Goal: Information Seeking & Learning: Learn about a topic

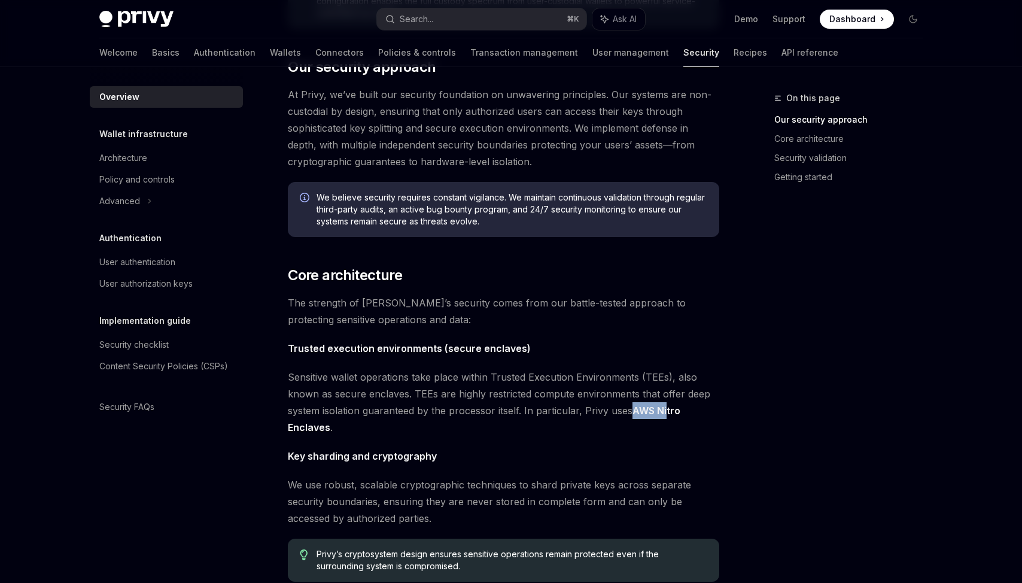
scroll to position [235, 0]
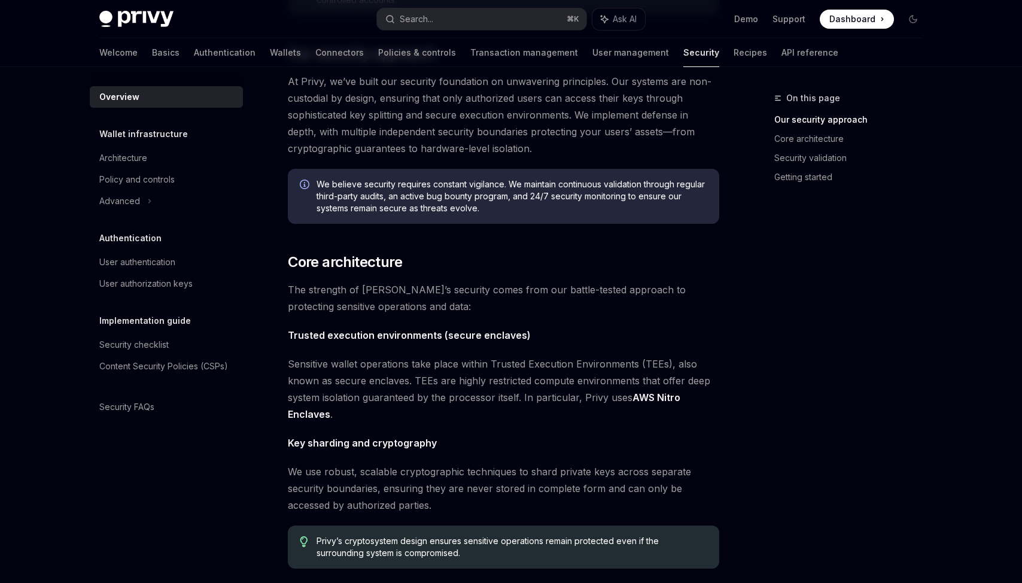
click at [418, 378] on span "Sensitive wallet operations take place within Trusted Execution Environments (T…" at bounding box center [504, 389] width 432 height 67
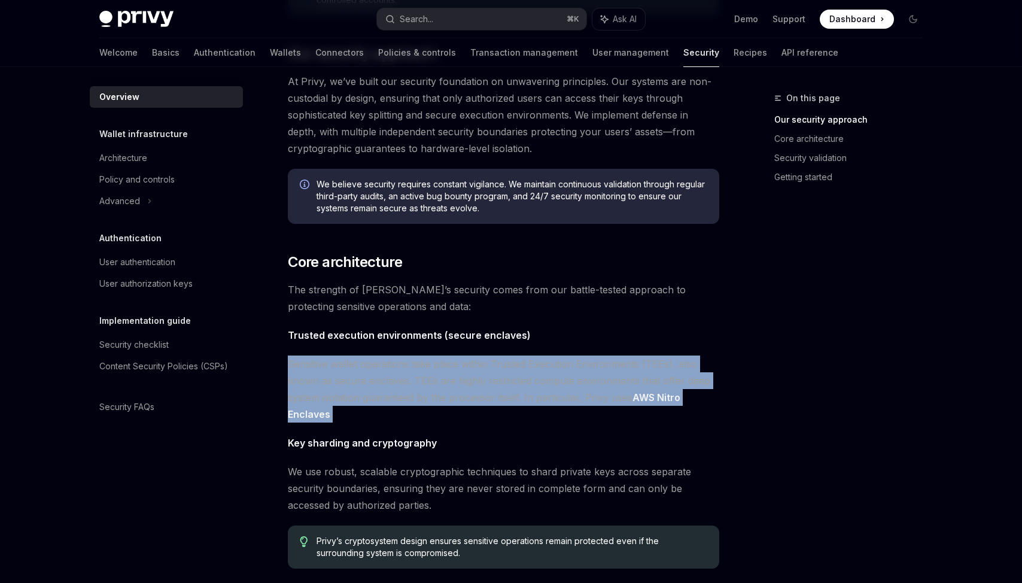
click at [418, 378] on span "Sensitive wallet operations take place within Trusted Execution Environments (T…" at bounding box center [504, 389] width 432 height 67
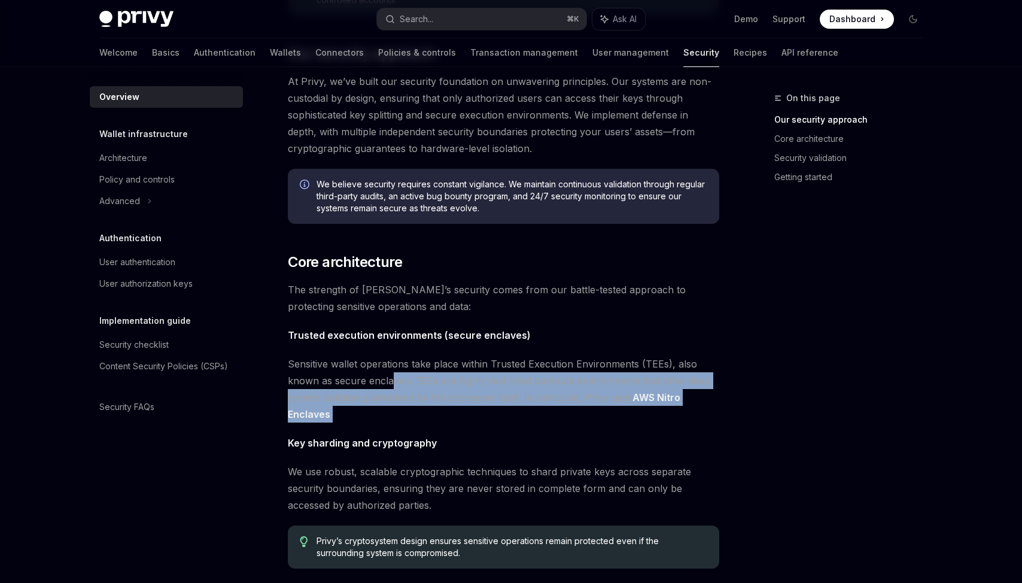
drag, startPoint x: 390, startPoint y: 383, endPoint x: 426, endPoint y: 409, distance: 44.7
click at [426, 409] on span "Sensitive wallet operations take place within Trusted Execution Environments (T…" at bounding box center [504, 389] width 432 height 67
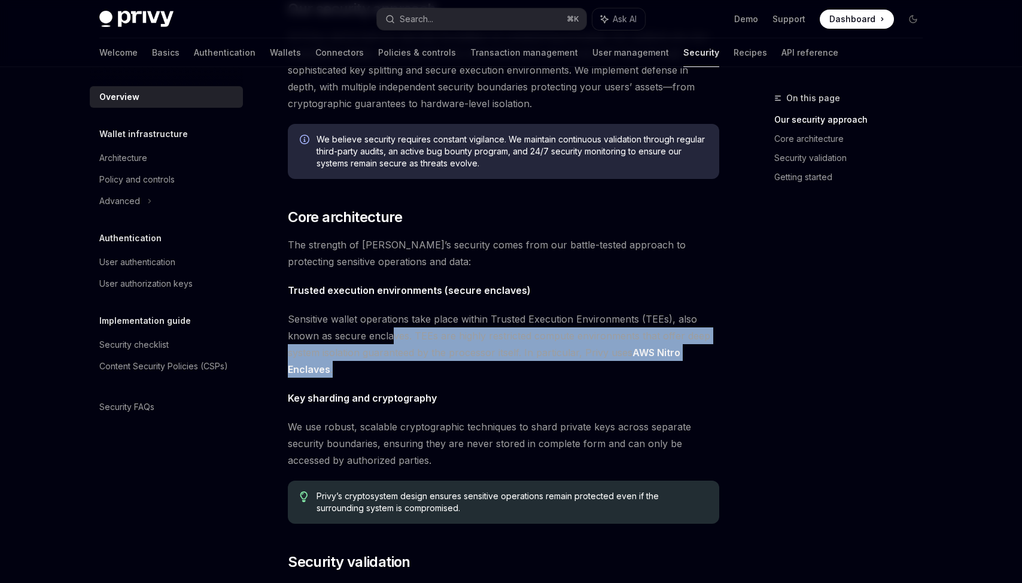
scroll to position [293, 0]
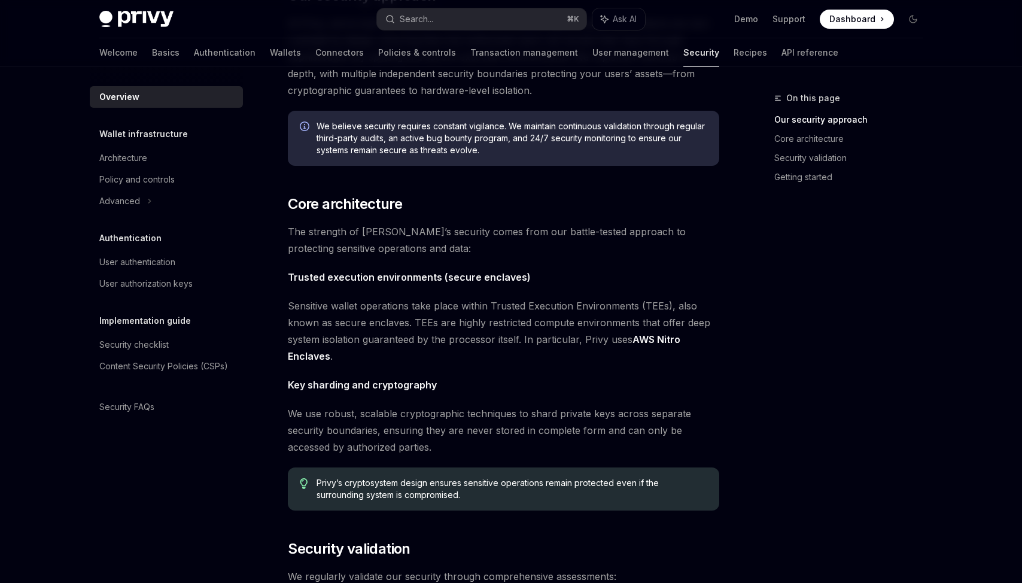
click at [367, 382] on strong "Key sharding and cryptography" at bounding box center [362, 385] width 149 height 12
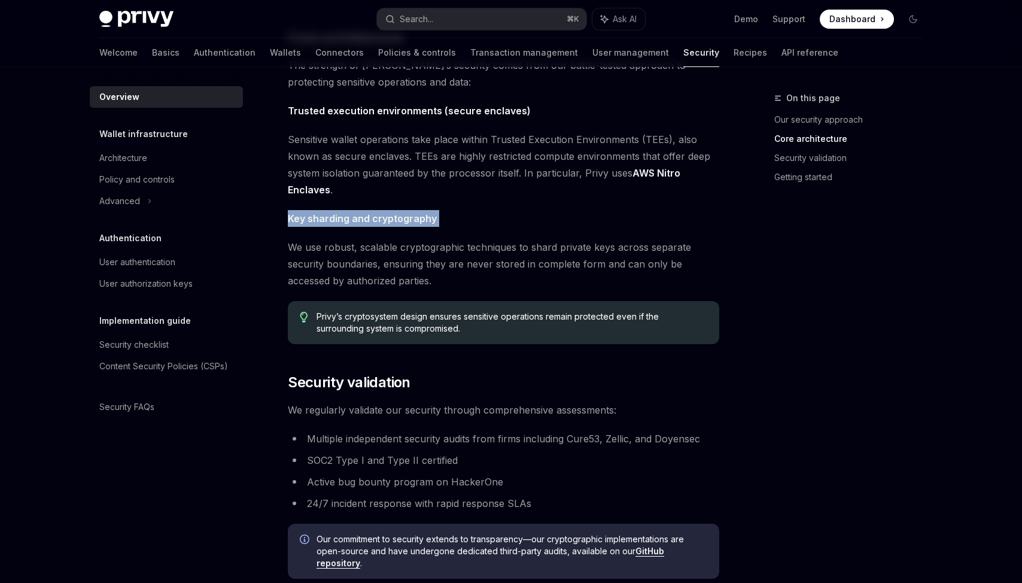
scroll to position [464, 0]
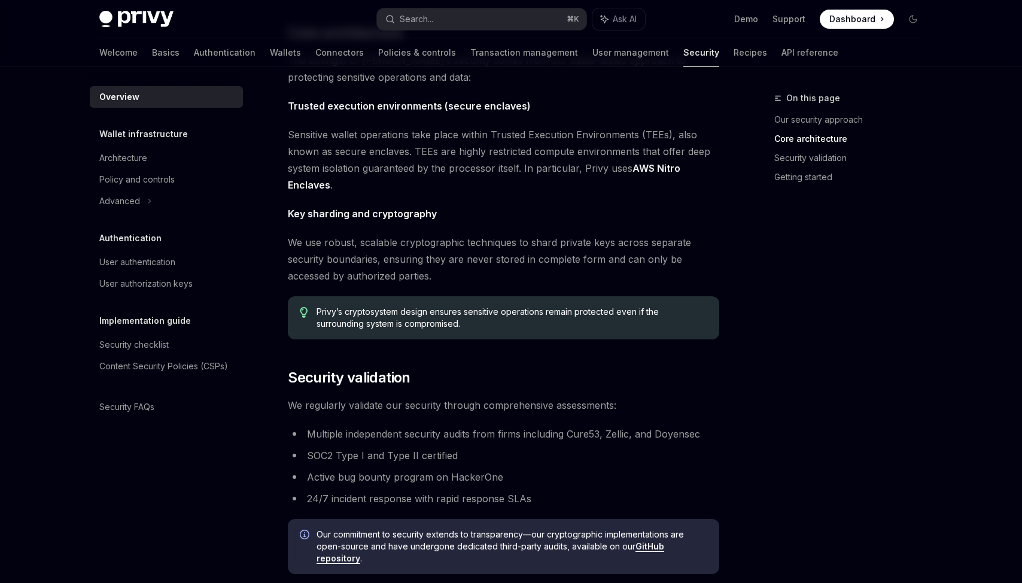
click at [382, 400] on span "We regularly validate our security through comprehensive assessments:" at bounding box center [504, 405] width 432 height 17
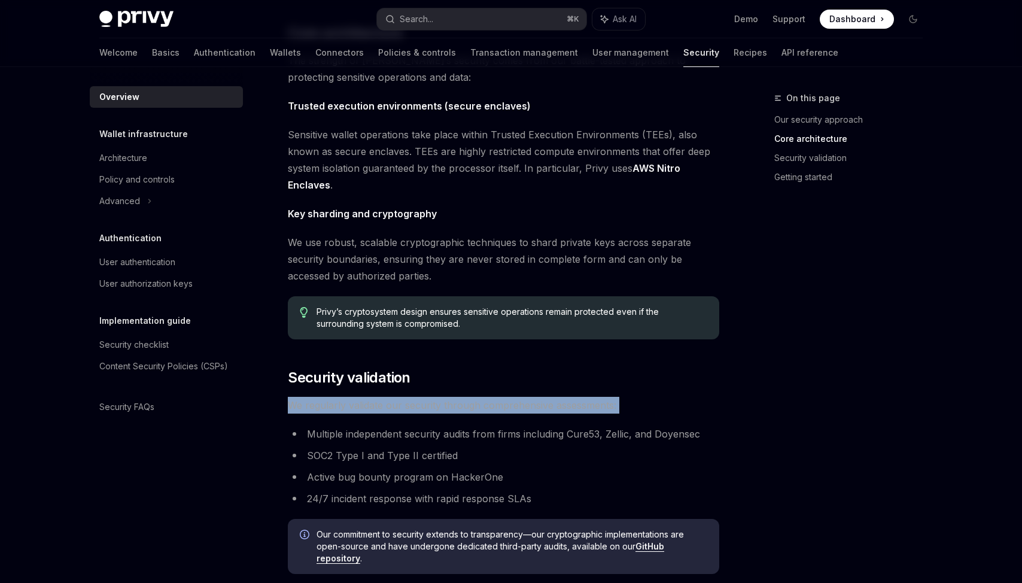
click at [382, 400] on span "We regularly validate our security through comprehensive assessments:" at bounding box center [504, 405] width 432 height 17
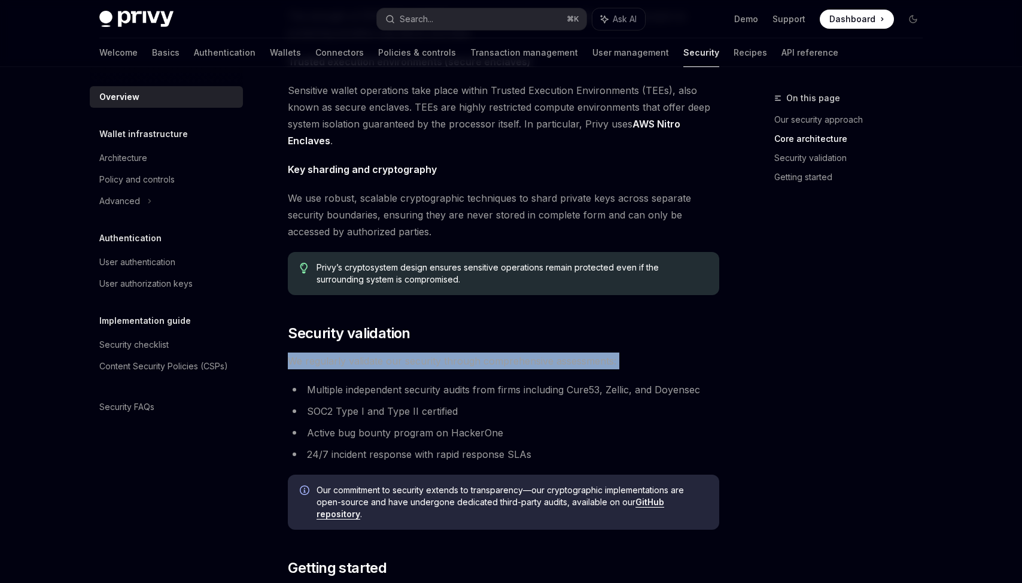
scroll to position [509, 0]
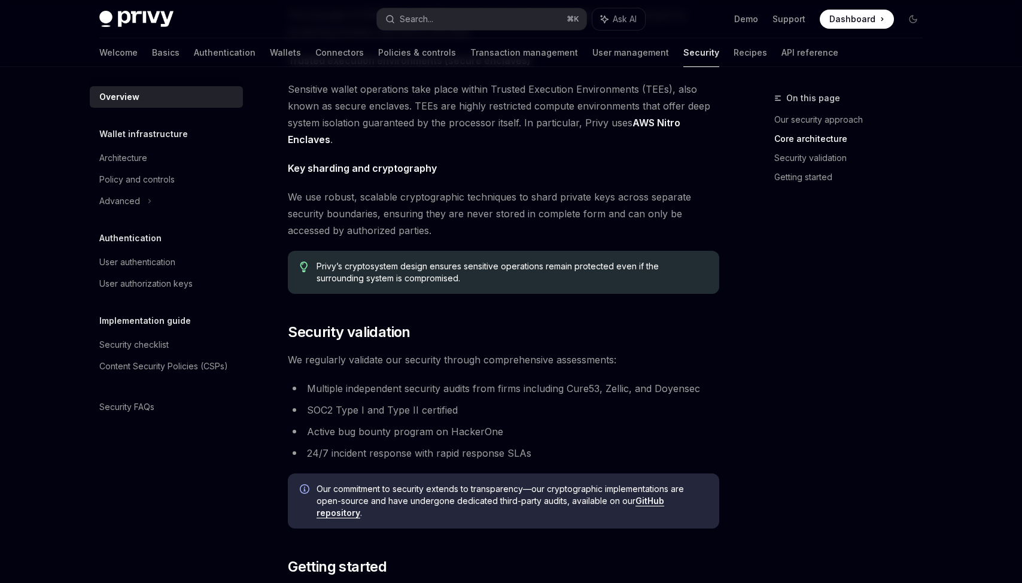
click at [367, 390] on li "Multiple independent security audits from firms including Cure53, Zellic, and D…" at bounding box center [504, 388] width 432 height 17
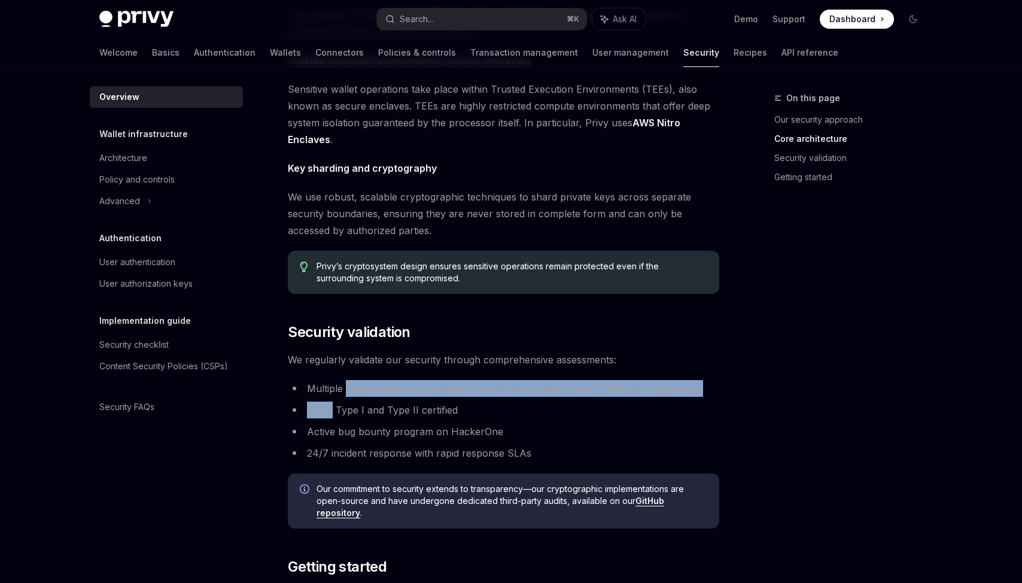
drag, startPoint x: 367, startPoint y: 390, endPoint x: 475, endPoint y: 400, distance: 108.2
click at [475, 400] on ul "Multiple independent security audits from firms including Cure53, Zellic, and D…" at bounding box center [504, 420] width 432 height 81
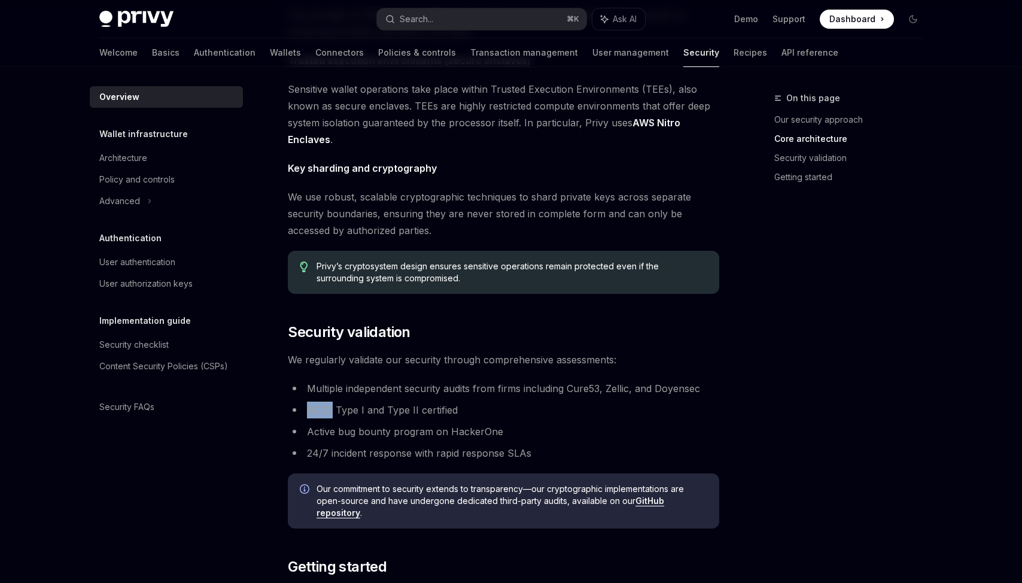
click at [475, 400] on ul "Multiple independent security audits from firms including Cure53, Zellic, and D…" at bounding box center [504, 420] width 432 height 81
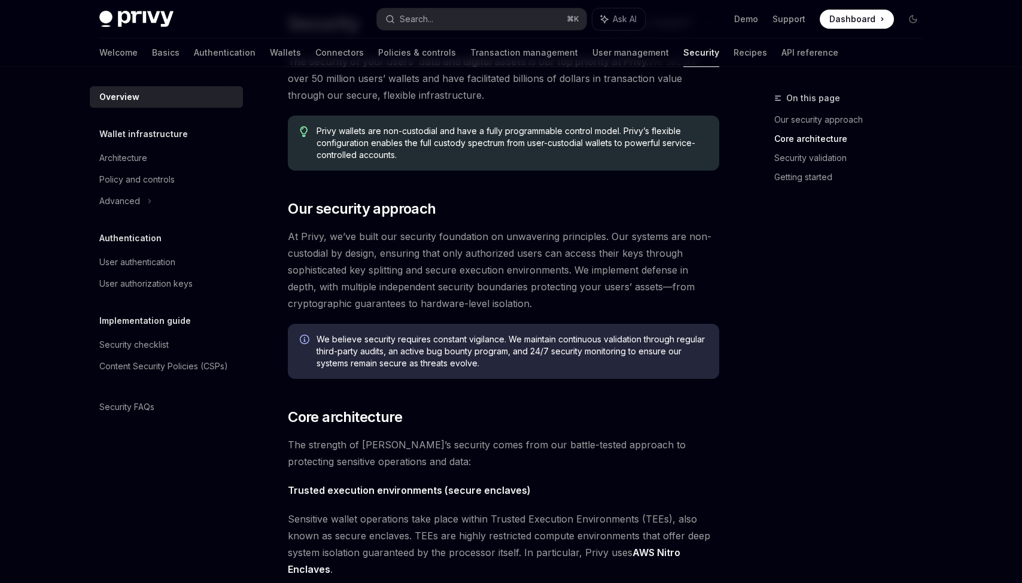
scroll to position [0, 0]
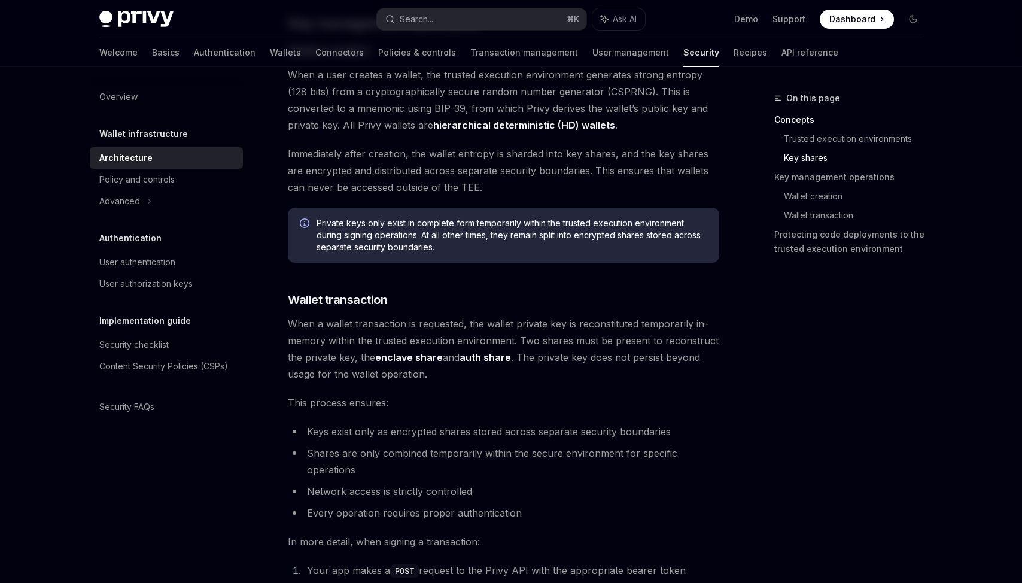
scroll to position [1615, 0]
